Goal: Transaction & Acquisition: Obtain resource

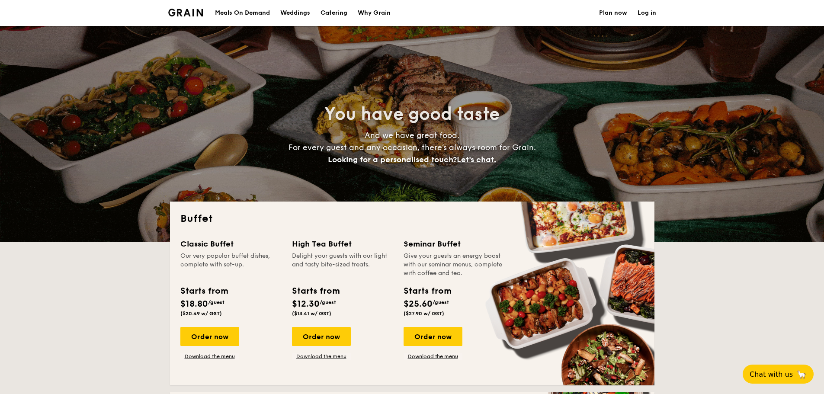
select select
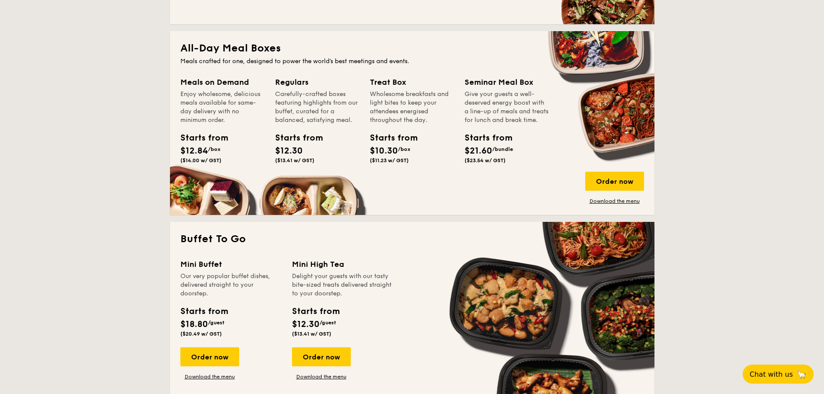
scroll to position [346, 0]
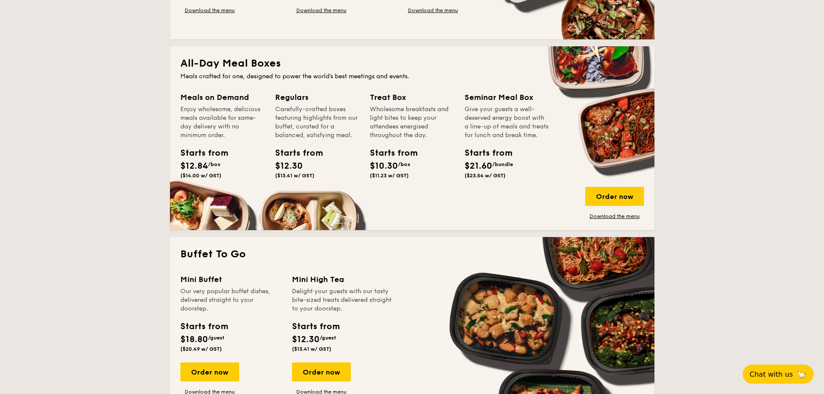
drag, startPoint x: 510, startPoint y: 184, endPoint x: 462, endPoint y: 157, distance: 55.2
click at [462, 157] on div "Starts from $21.60 /bundle ($23.54 w/ GST)" at bounding box center [506, 164] width 91 height 35
click at [486, 179] on span "($23.54 w/ GST)" at bounding box center [484, 176] width 41 height 6
drag, startPoint x: 511, startPoint y: 184, endPoint x: 452, endPoint y: 123, distance: 84.4
click at [452, 123] on div "Meals on Demand Enjoy wholesome, delicious meals available for same-day deliver…" at bounding box center [412, 155] width 464 height 128
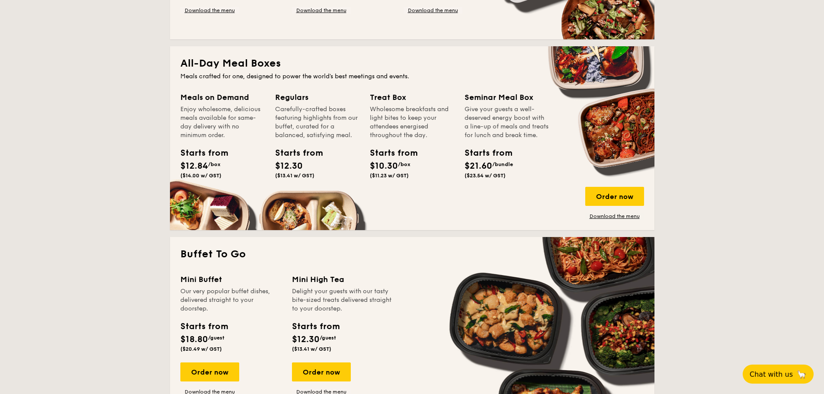
click at [499, 160] on div "Starts from" at bounding box center [483, 153] width 39 height 13
drag, startPoint x: 513, startPoint y: 178, endPoint x: 489, endPoint y: 101, distance: 80.6
click at [489, 101] on div "Seminar Meal Box Give your guests a well-deserved energy boost with a line-up o…" at bounding box center [506, 136] width 84 height 91
click at [522, 149] on div "Seminar Meal Box Give your guests a well-deserved energy boost with a line-up o…" at bounding box center [506, 136] width 84 height 91
drag, startPoint x: 522, startPoint y: 182, endPoint x: 484, endPoint y: 111, distance: 80.7
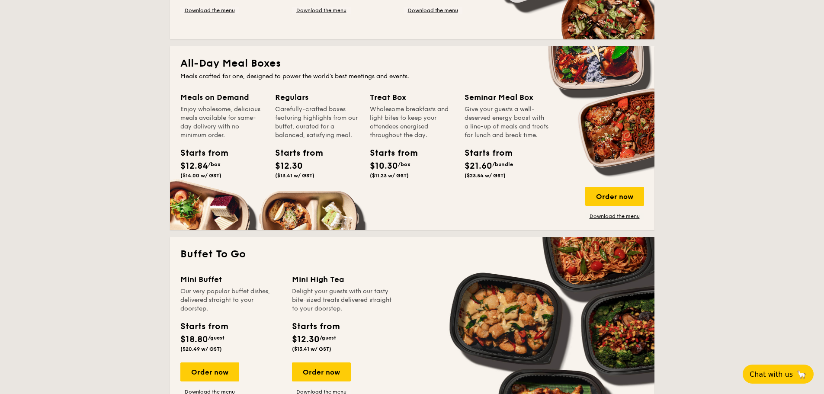
click at [484, 112] on div "Seminar Meal Box Give your guests a well-deserved energy boost with a line-up o…" at bounding box center [506, 136] width 84 height 91
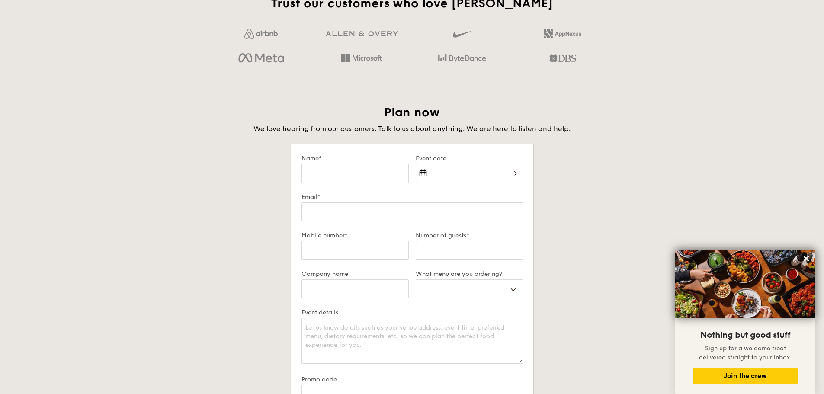
scroll to position [1427, 0]
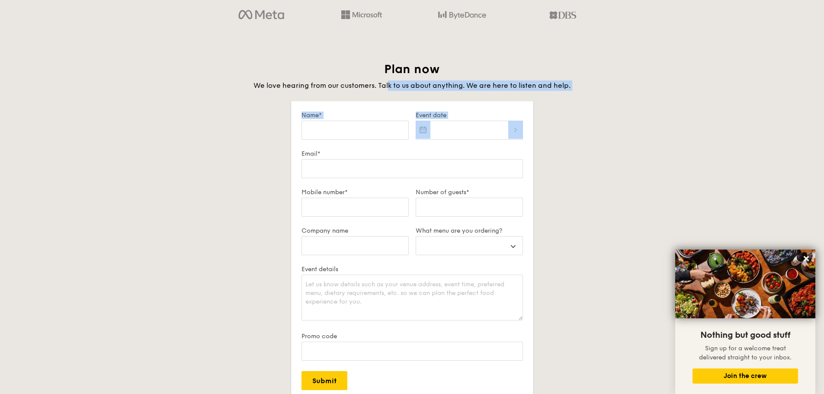
drag, startPoint x: 389, startPoint y: 87, endPoint x: 559, endPoint y: 116, distance: 172.4
click at [558, 111] on div "Plan now We love hearing from our customers. Talk to us about anything. We are …" at bounding box center [412, 261] width 484 height 401
click at [557, 126] on div "Plan now We love hearing from our customers. Talk to us about anything. We are …" at bounding box center [412, 261] width 484 height 401
click at [496, 130] on div at bounding box center [469, 135] width 107 height 29
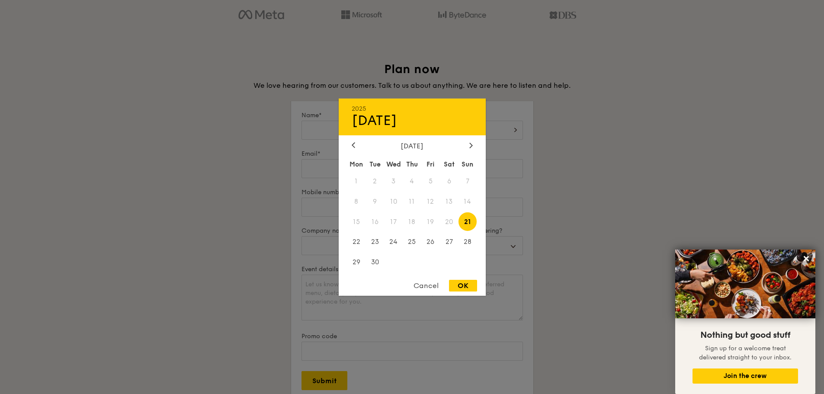
click at [558, 184] on div at bounding box center [412, 197] width 824 height 394
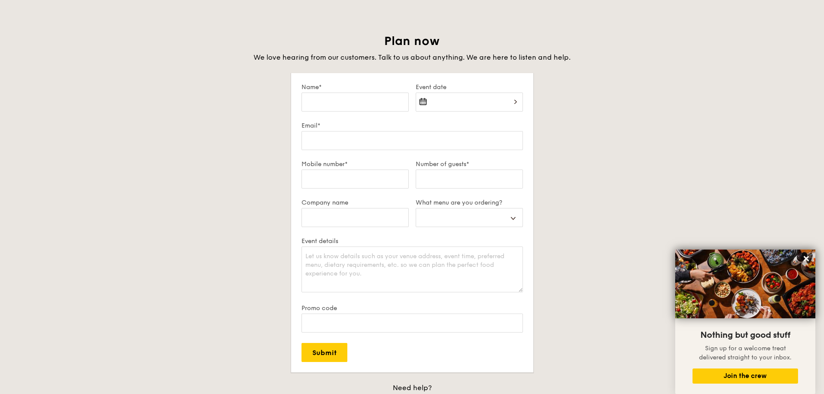
scroll to position [1470, 0]
